Goal: Task Accomplishment & Management: Complete application form

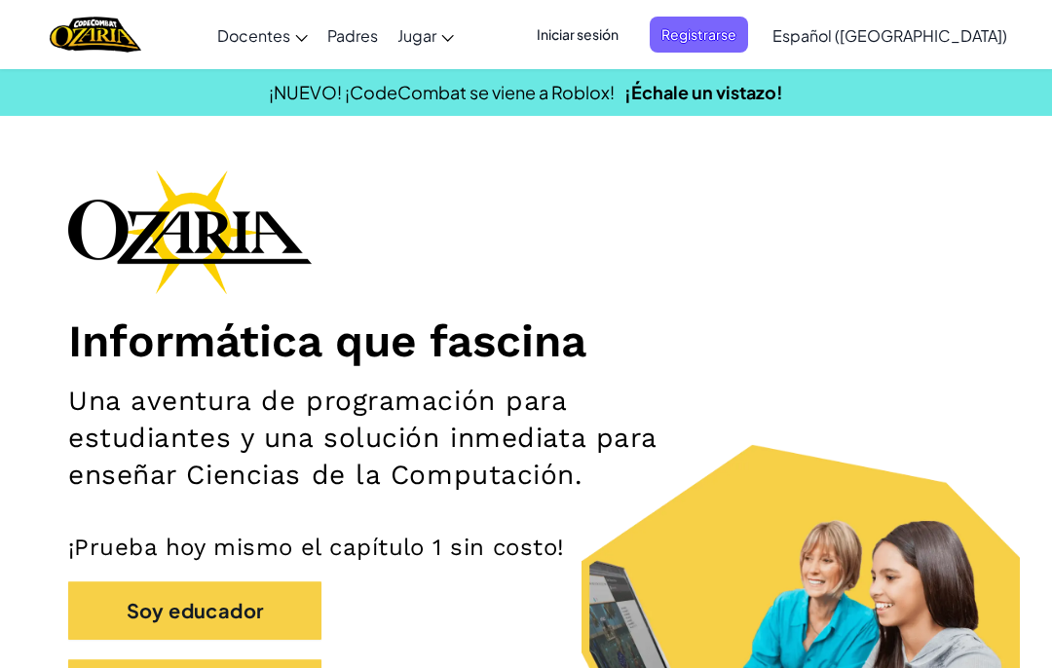
click at [626, 46] on span "Iniciar sesión" at bounding box center [577, 35] width 105 height 36
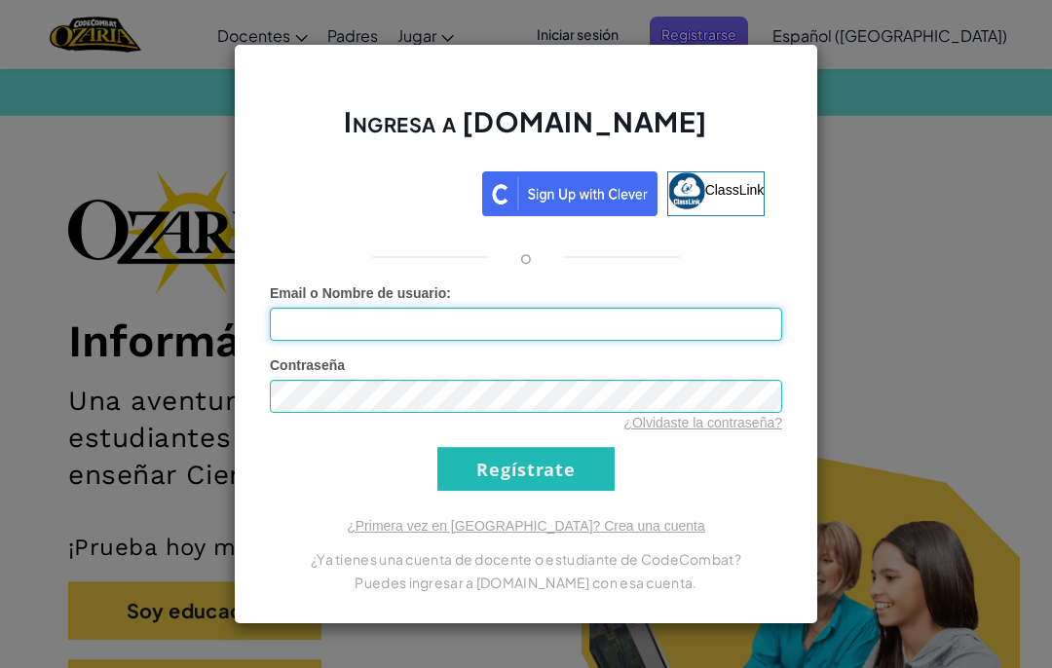
type input "Al07137370@tecmilenio.mx"
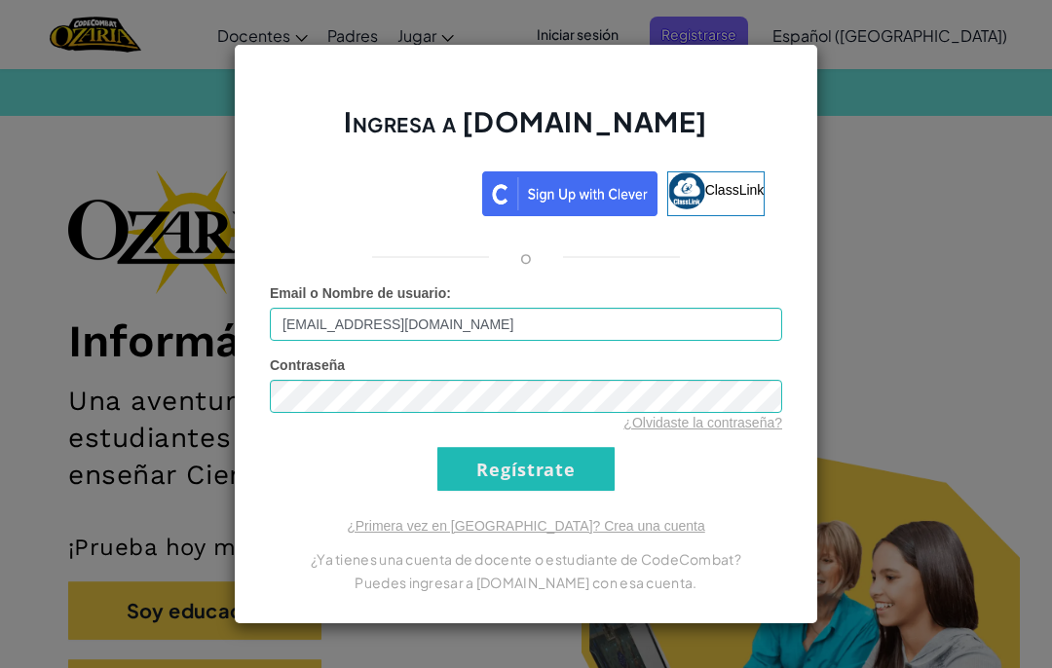
click at [577, 478] on input "Regístrate" at bounding box center [525, 469] width 177 height 44
